Goal: Task Accomplishment & Management: Manage account settings

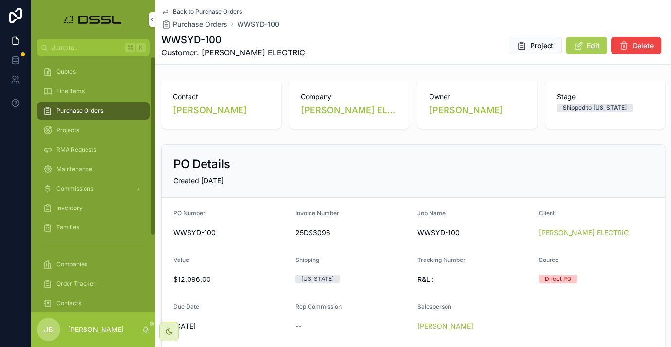
scroll to position [66, 0]
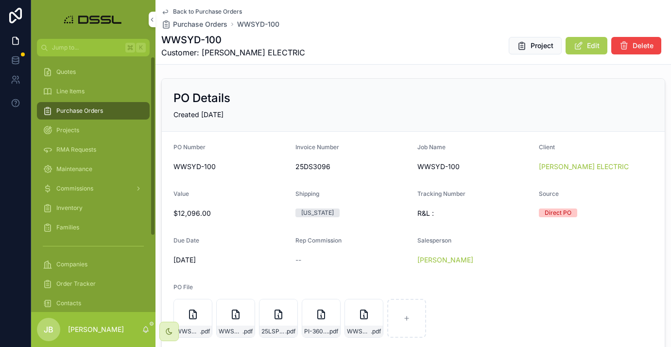
click at [101, 106] on div "Purchase Orders" at bounding box center [93, 111] width 101 height 16
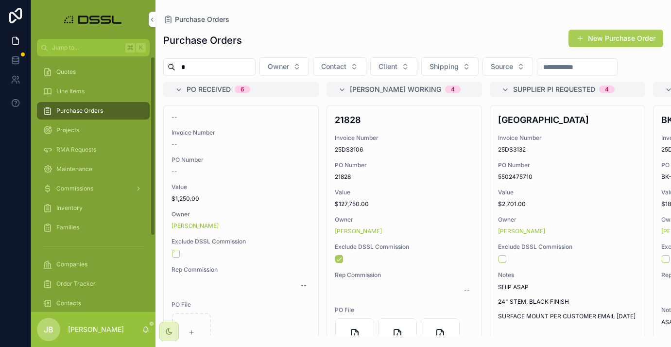
click at [201, 64] on input "*" at bounding box center [215, 67] width 80 height 14
click at [206, 69] on input "****" at bounding box center [215, 67] width 80 height 14
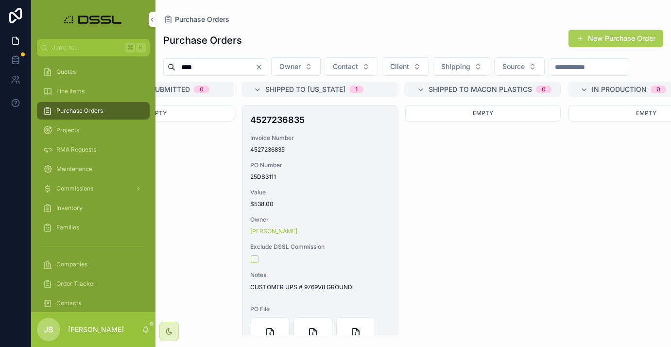
scroll to position [0, 1066]
type input "****"
click at [284, 126] on h4 "4527236835" at bounding box center [318, 119] width 139 height 13
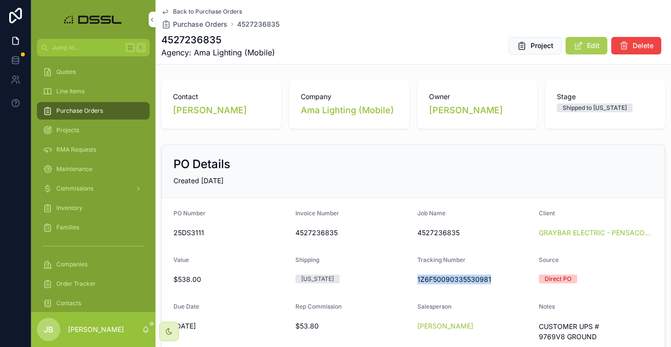
drag, startPoint x: 415, startPoint y: 279, endPoint x: 494, endPoint y: 282, distance: 79.3
click at [494, 282] on form "PO Number 25DS3111 Invoice Number 4527236835 Job Name 4527236835 Client GRAYBAR…" at bounding box center [413, 350] width 503 height 304
copy span "1Z6F50090335530981"
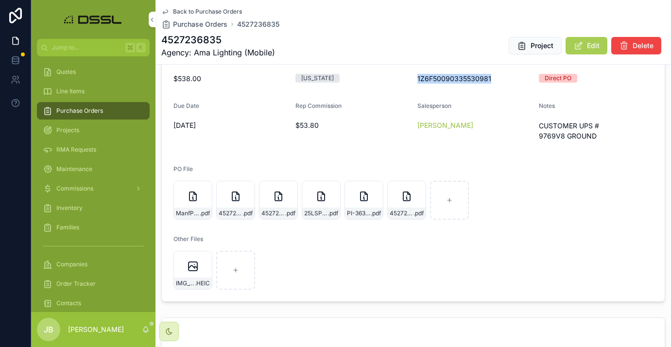
scroll to position [211, 0]
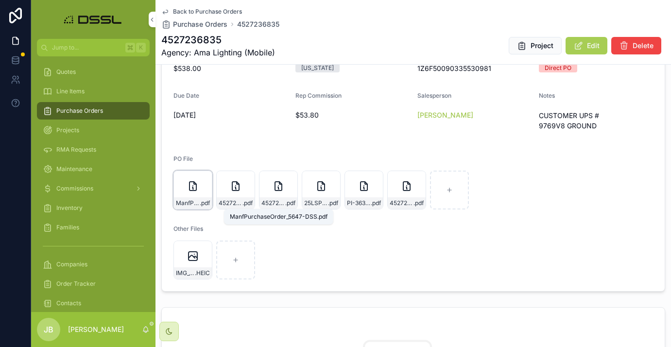
click at [200, 199] on span ".pdf" at bounding box center [205, 203] width 10 height 8
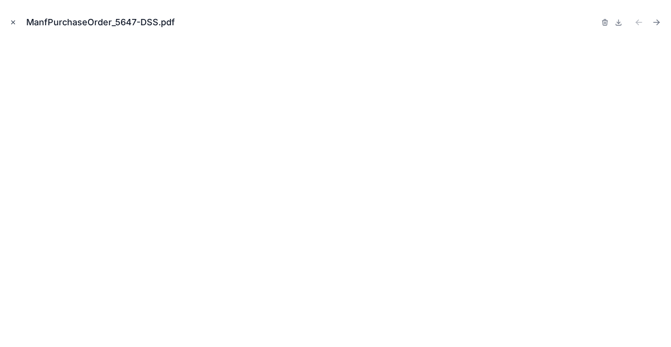
click at [13, 20] on icon "Close modal" at bounding box center [13, 22] width 7 height 7
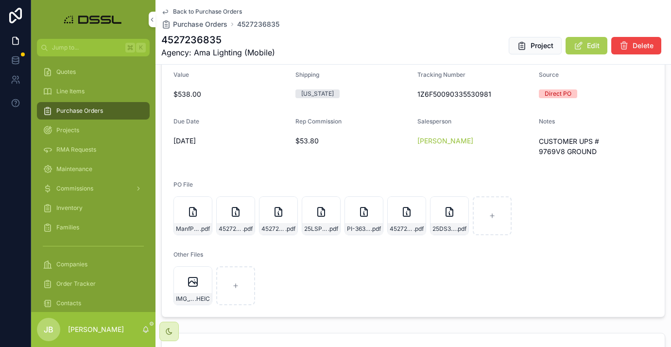
scroll to position [183, 0]
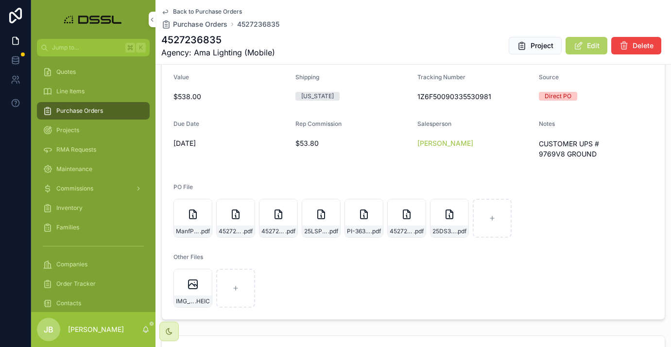
click at [581, 49] on icon "scrollable content" at bounding box center [578, 46] width 10 height 10
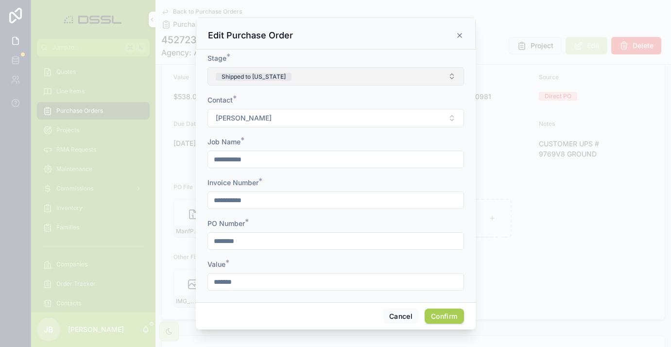
click at [322, 81] on button "Shipped to [US_STATE]" at bounding box center [335, 76] width 257 height 18
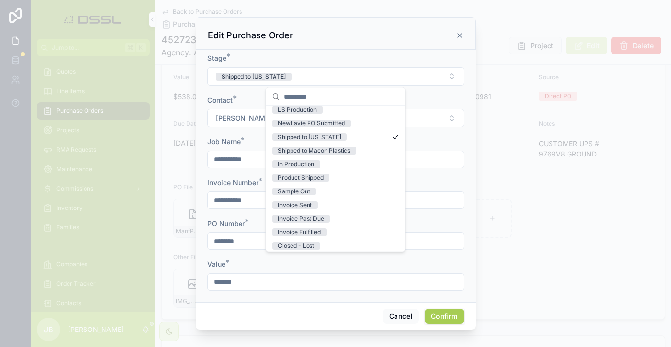
scroll to position [76, 0]
click at [303, 202] on div "Invoice Sent" at bounding box center [295, 202] width 34 height 8
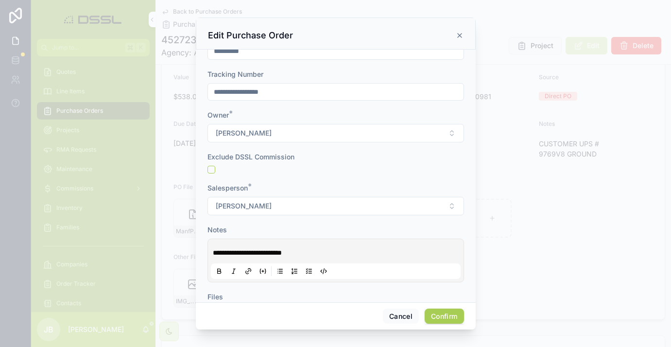
scroll to position [395, 0]
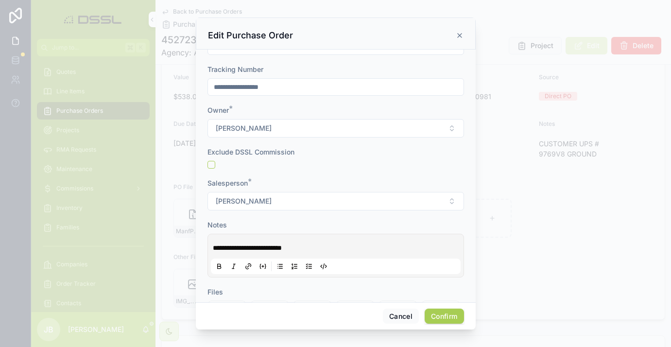
click at [443, 314] on button "Confirm" at bounding box center [444, 317] width 39 height 16
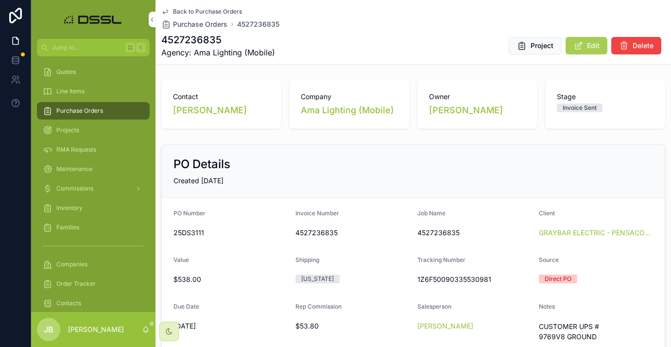
scroll to position [0, 0]
